Goal: Transaction & Acquisition: Purchase product/service

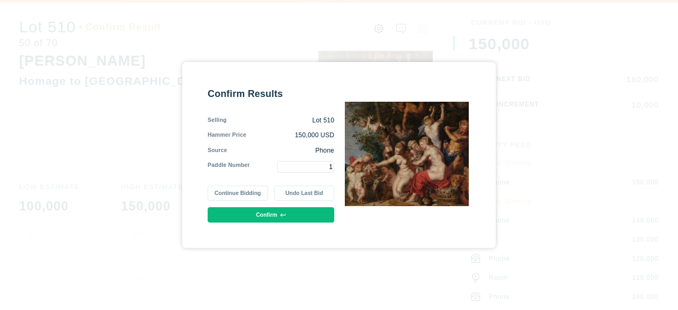
type input "1"
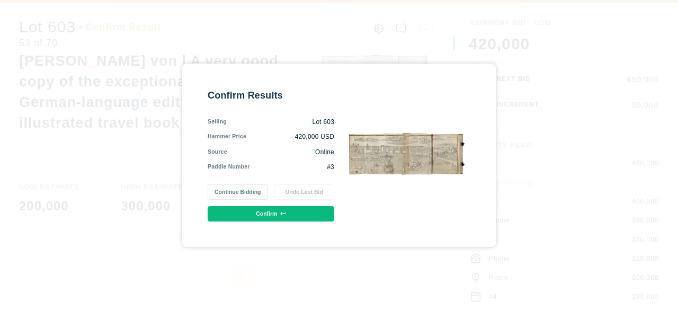
click at [237, 184] on button "Continue Bidding" at bounding box center [238, 191] width 60 height 15
click at [234, 211] on button "Confirm" at bounding box center [271, 213] width 127 height 15
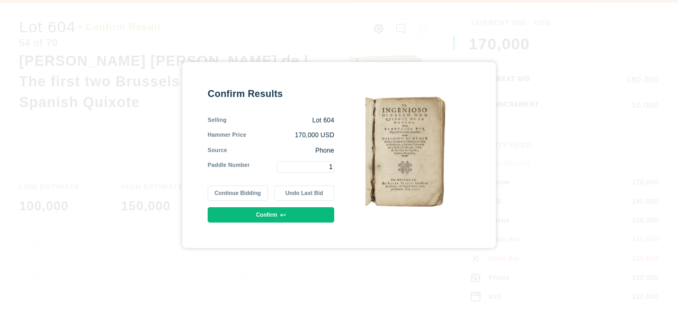
type input "1"
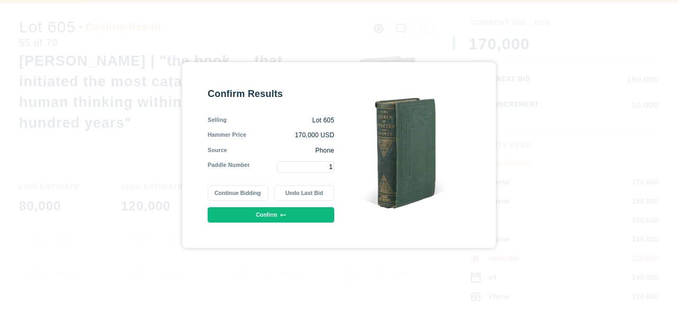
type input "1"
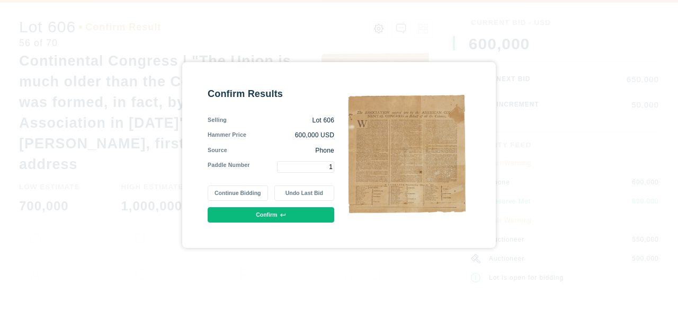
type input "1"
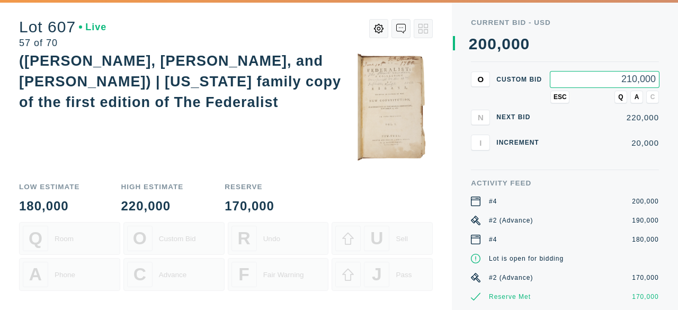
type input "210,000"
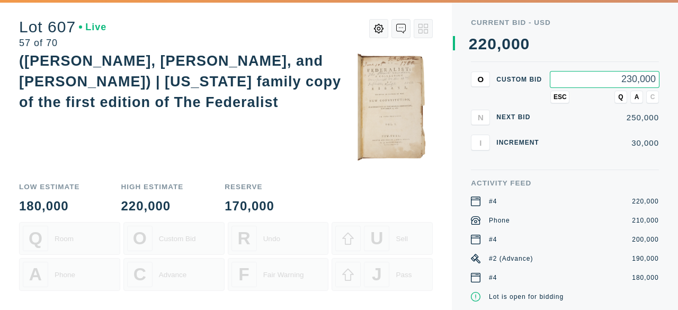
type input "230,000"
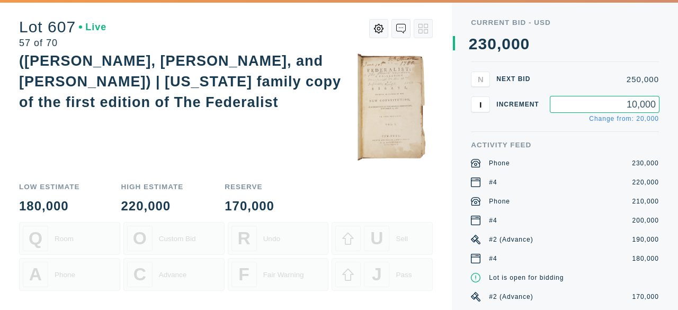
type input "10,000"
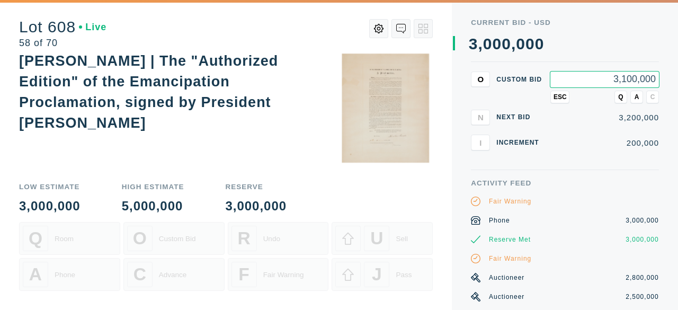
type input "3,100,000"
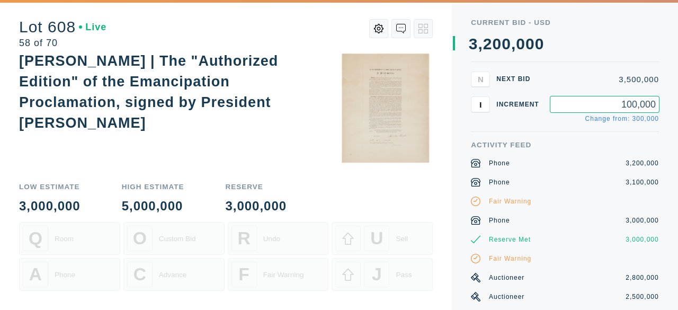
type input "100,000"
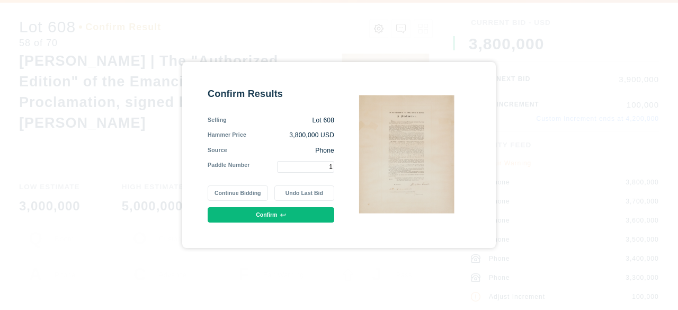
type input "1"
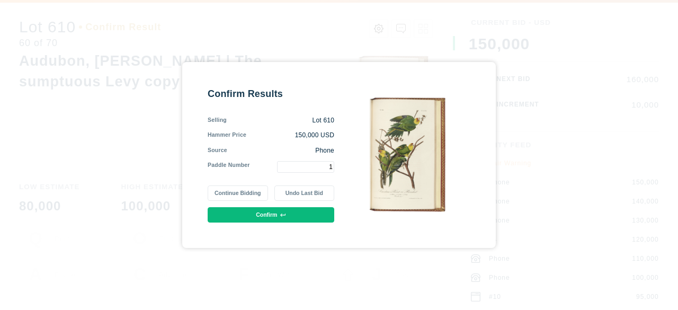
type input "1"
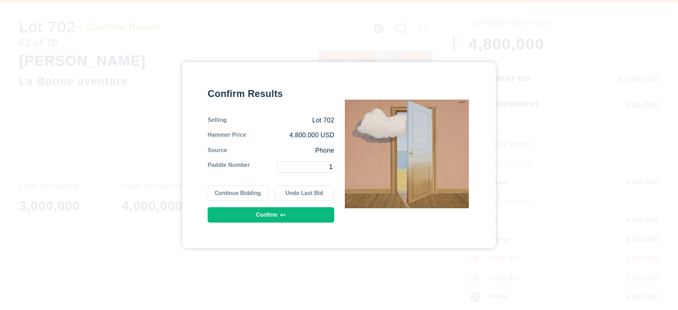
type input "1"
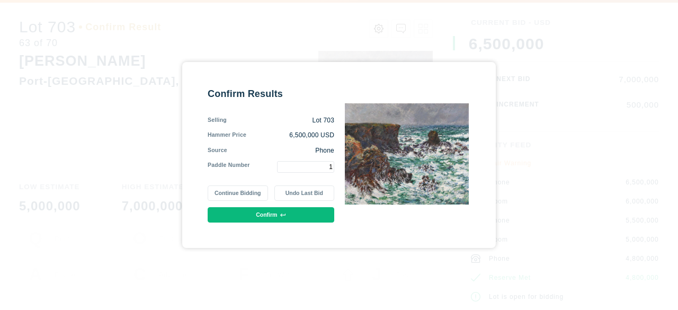
type input "1"
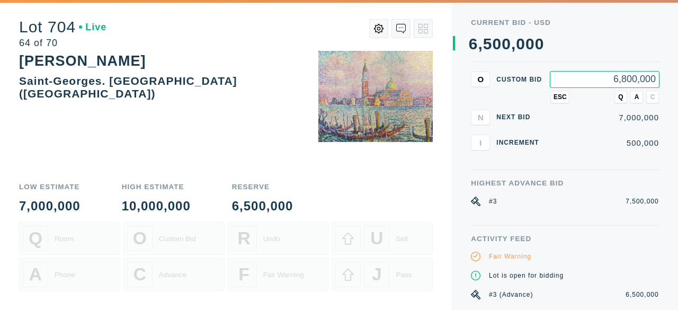
type input "6,800,000"
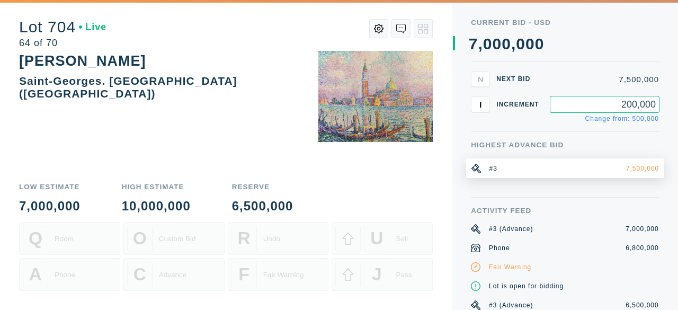
type input "200,000"
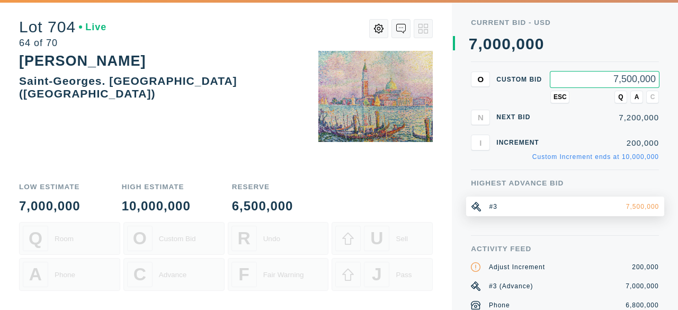
type input "7,500,000"
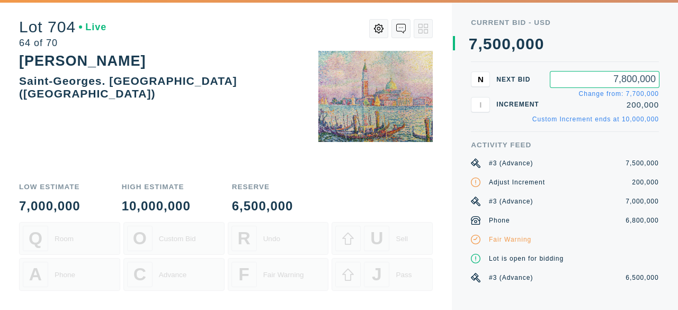
type input "7,800,000"
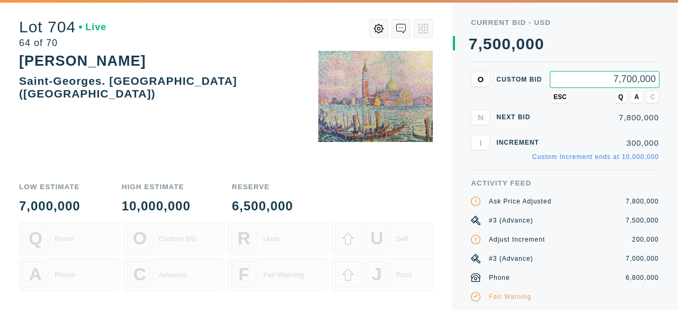
type input "7,700,000"
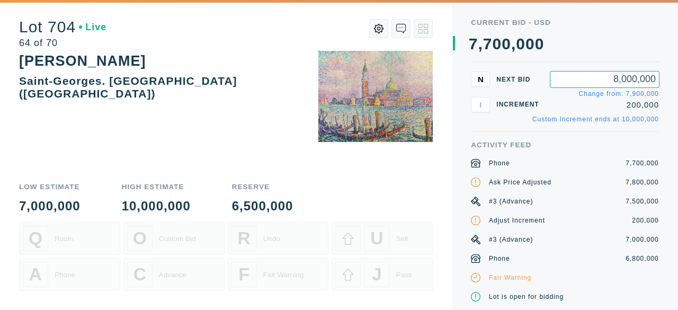
type input "8,000,000"
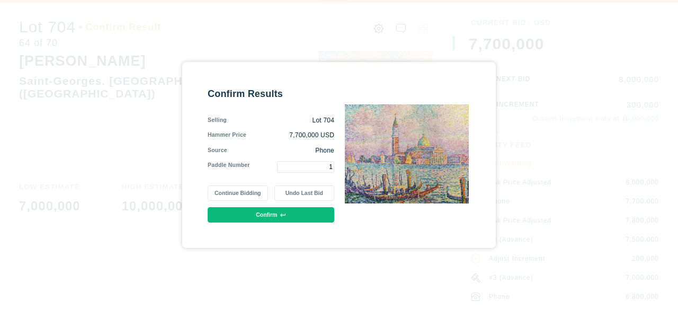
type input "1"
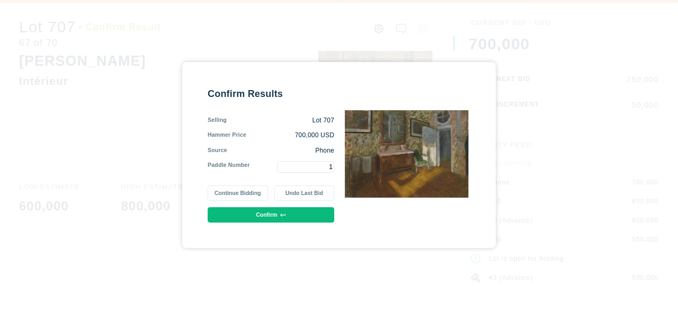
type input "1"
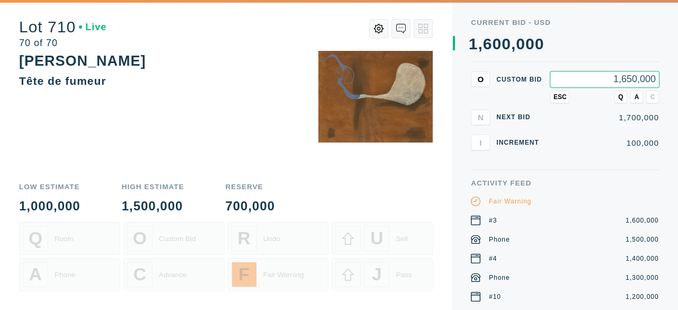
type input "1,650,000"
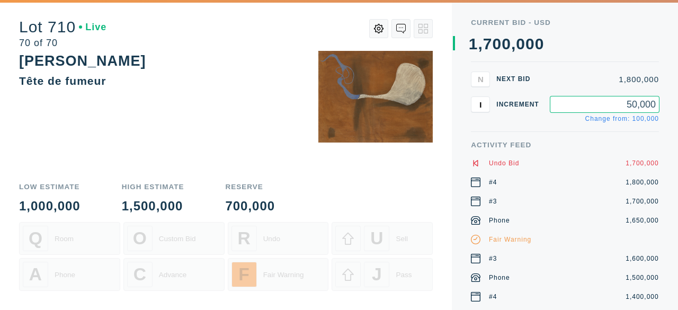
type input "50,000"
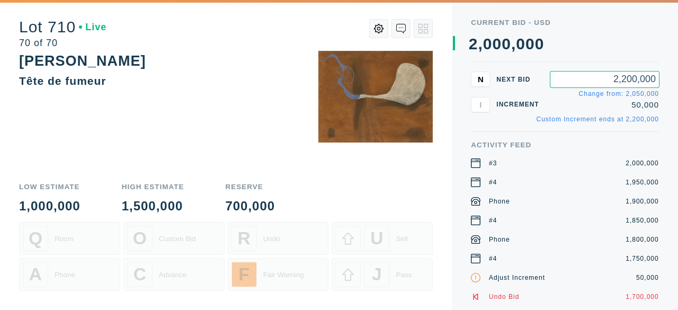
type input "2,200,000"
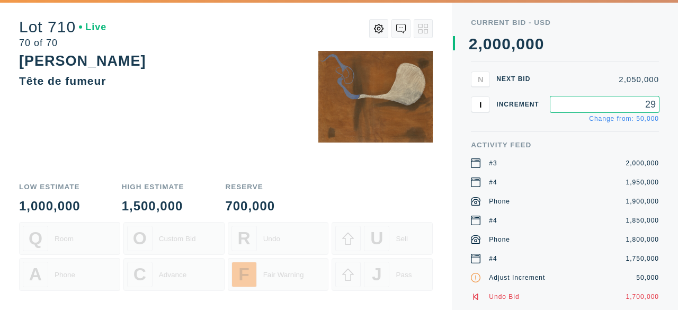
type input "2"
type input "200,000"
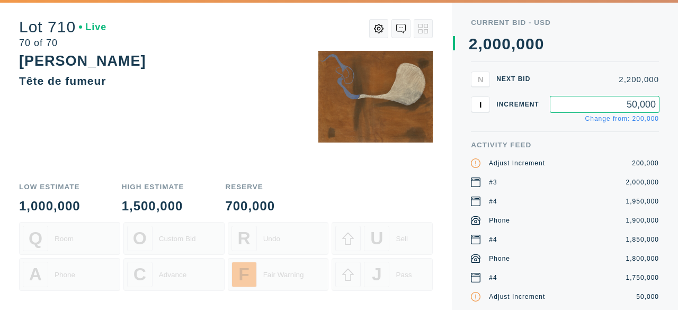
type input "50,000"
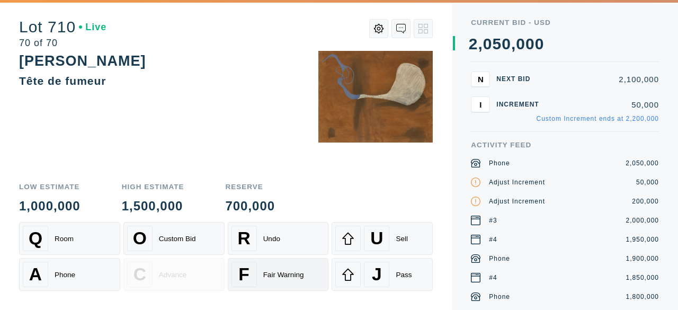
click at [277, 275] on div "Fair Warning" at bounding box center [283, 275] width 41 height 8
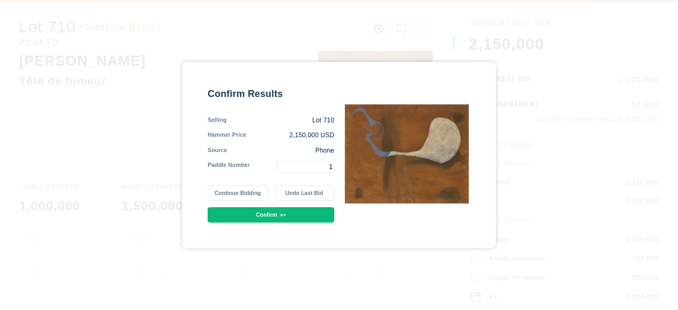
type input "1"
